Goal: Transaction & Acquisition: Subscribe to service/newsletter

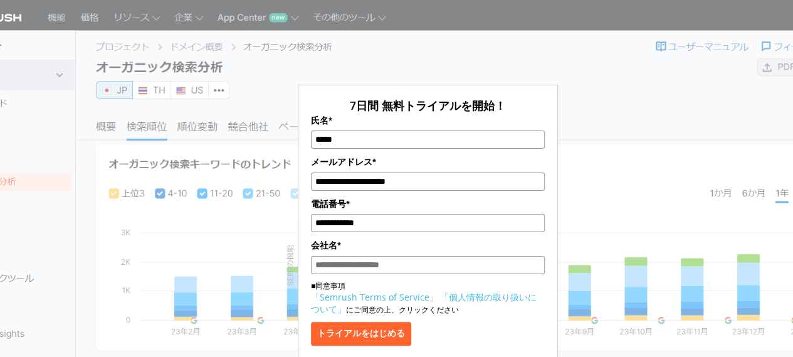
click at [349, 268] on input "会社名*" at bounding box center [428, 265] width 234 height 18
paste input "********"
type input "********"
click at [364, 337] on button "トライアルをはじめる" at bounding box center [361, 334] width 100 height 24
